Goal: Navigation & Orientation: Go to known website

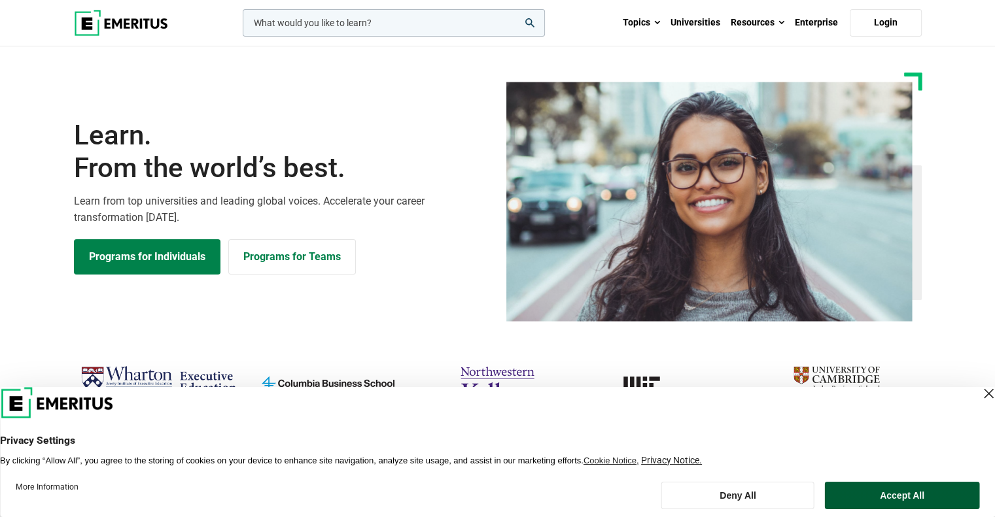
click at [943, 495] on button "Accept All" at bounding box center [902, 495] width 154 height 27
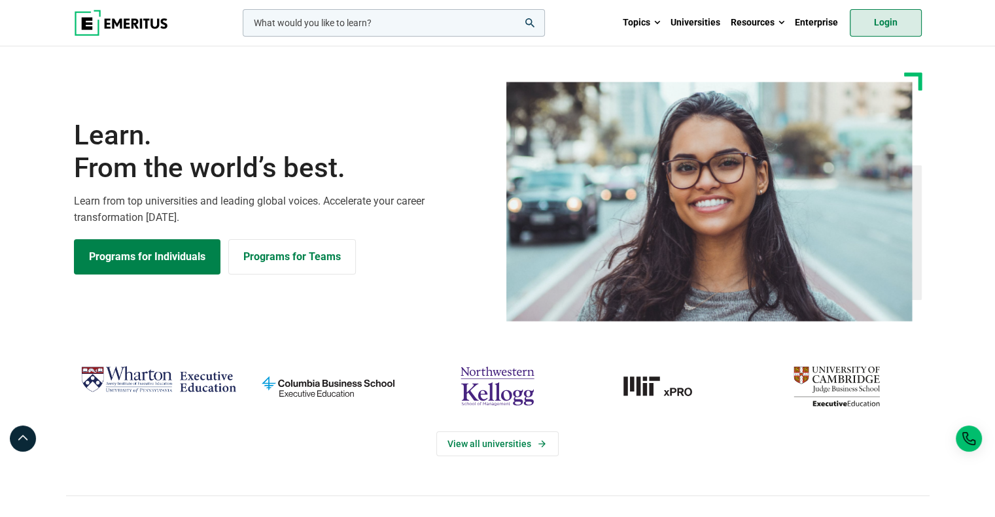
click at [875, 26] on link "Login" at bounding box center [886, 22] width 72 height 27
click at [466, 75] on div "Learn. From the world’s best. Learn from top universities and leading global vo…" at bounding box center [498, 197] width 864 height 249
click at [890, 19] on link "Login" at bounding box center [886, 22] width 72 height 27
